Goal: Find specific page/section

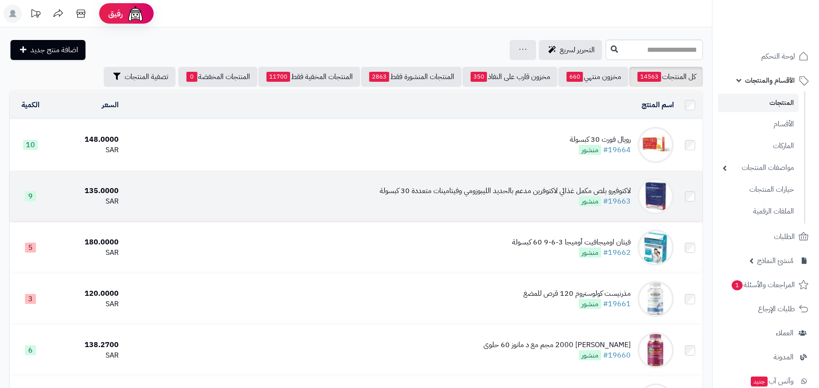
click at [466, 195] on div "لاكتوفيرو بلص مكمل غذائي لاكتوفرين مدعم بالحديد الليبوزومي وفيتامينات متعددة 30…" at bounding box center [505, 196] width 251 height 21
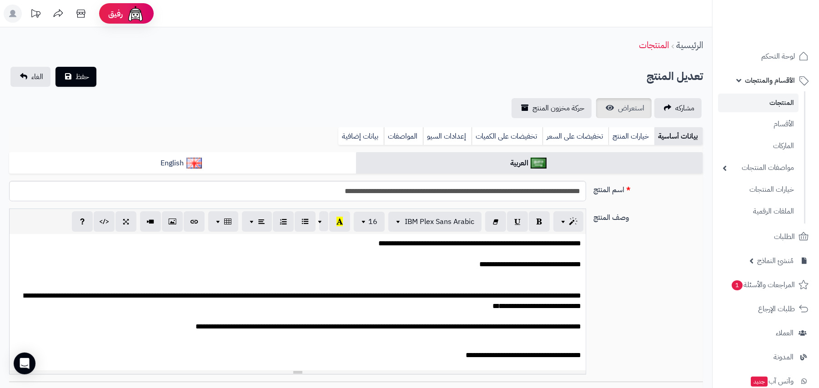
scroll to position [39, 0]
click at [626, 109] on span "استعراض" at bounding box center [631, 108] width 26 height 11
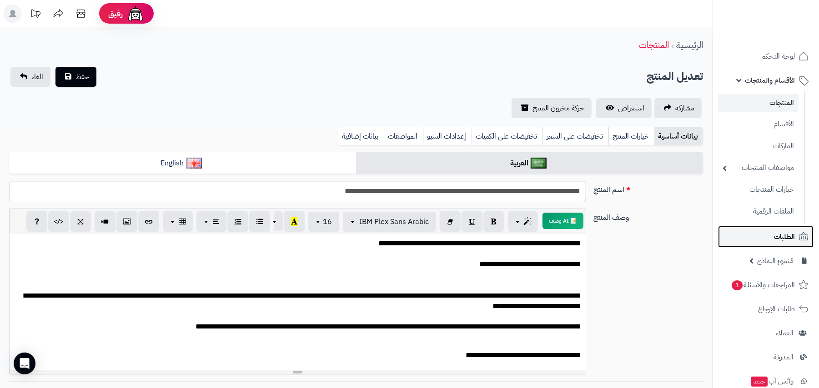
click at [792, 237] on span "الطلبات" at bounding box center [784, 237] width 21 height 13
